Goal: Check status: Check status

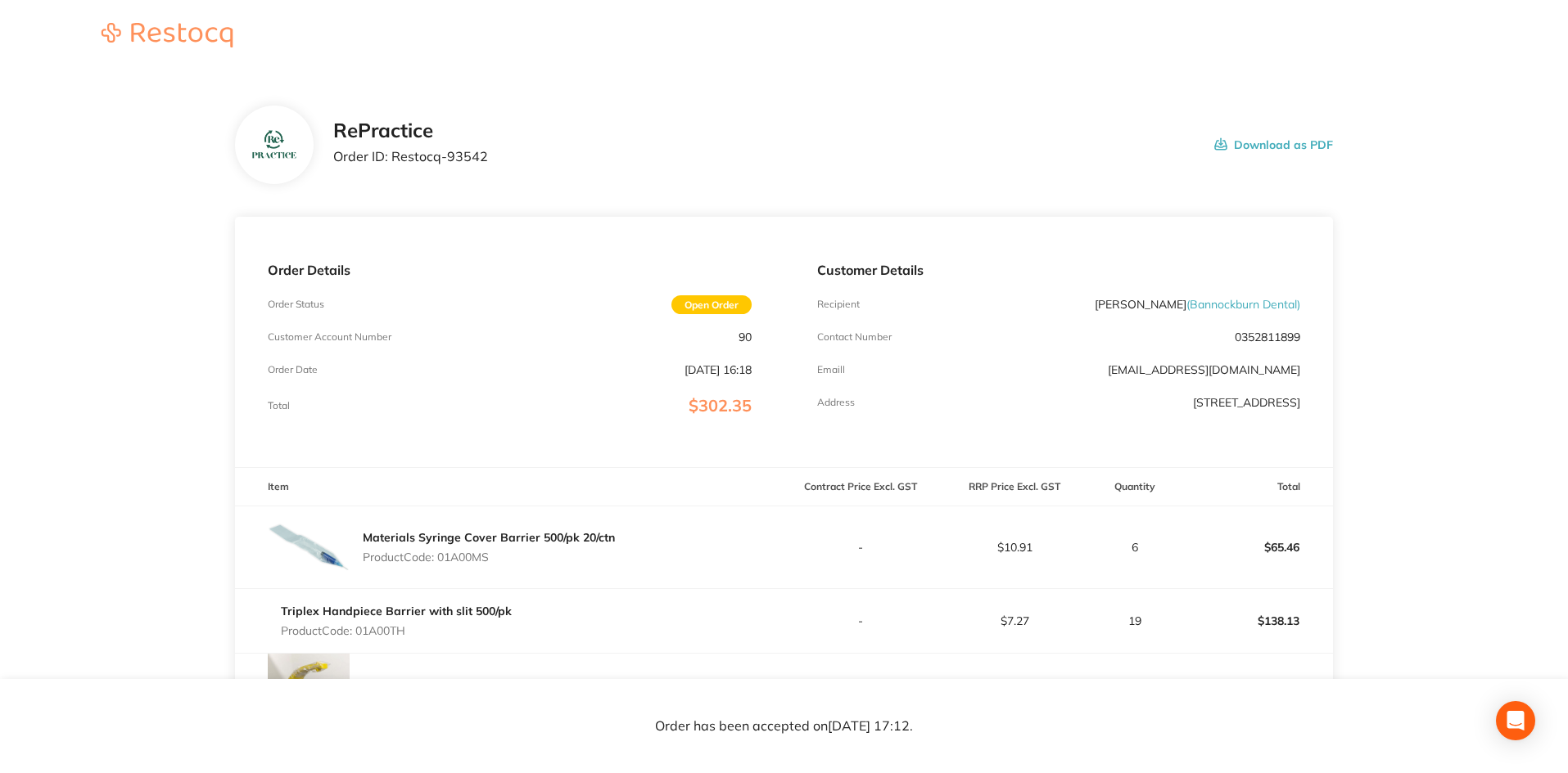
click at [697, 306] on span "Open Order" at bounding box center [711, 304] width 81 height 18
drag, startPoint x: 495, startPoint y: 157, endPoint x: 394, endPoint y: 169, distance: 101.7
click at [394, 169] on div "RePractice Order ID: Restocq- 93542 Download as PDF" at bounding box center [832, 144] width 999 height 51
copy p "Restocq- 93542"
click at [576, 329] on div "Order Details Order Status Open Order Customer Account Number 90 Order Date [DA…" at bounding box center [509, 342] width 548 height 250
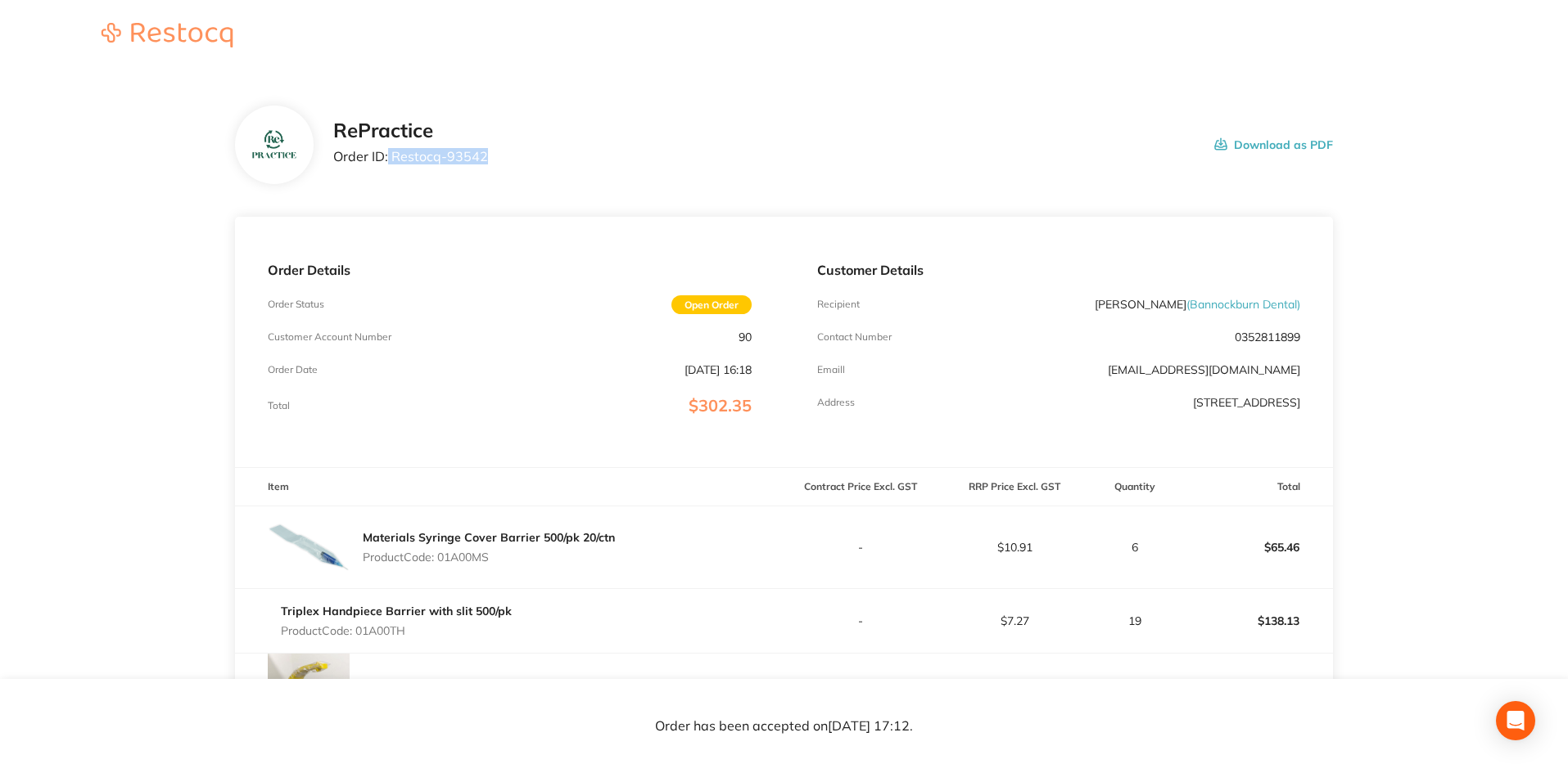
drag, startPoint x: 512, startPoint y: 158, endPoint x: 389, endPoint y: 160, distance: 123.0
click at [389, 160] on div "RePractice Order ID: Restocq- 93542 Download as PDF" at bounding box center [832, 144] width 999 height 51
copy p "Restocq- 93542"
click at [243, 121] on div at bounding box center [274, 145] width 79 height 79
